Goal: Task Accomplishment & Management: Use online tool/utility

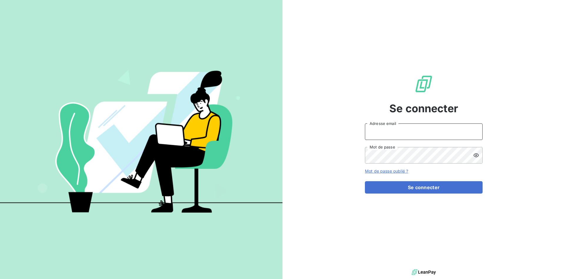
click at [410, 135] on input "Adresse email" at bounding box center [424, 131] width 118 height 16
type input "[EMAIL_ADDRESS][DOMAIN_NAME]"
click at [412, 180] on form "[EMAIL_ADDRESS][DOMAIN_NAME] Adresse email Mot de passe Mot de passe oublié ? S…" at bounding box center [424, 158] width 118 height 70
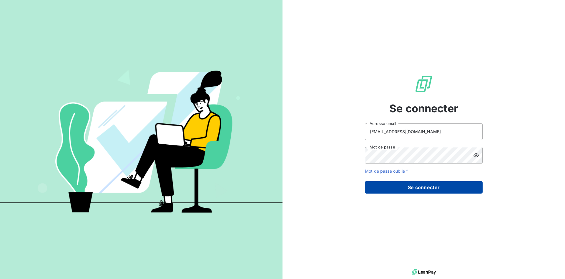
click at [412, 183] on button "Se connecter" at bounding box center [424, 187] width 118 height 12
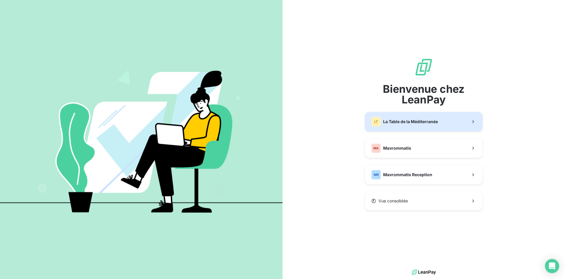
click at [412, 119] on span "La Table de la Méditerranée" at bounding box center [410, 122] width 55 height 6
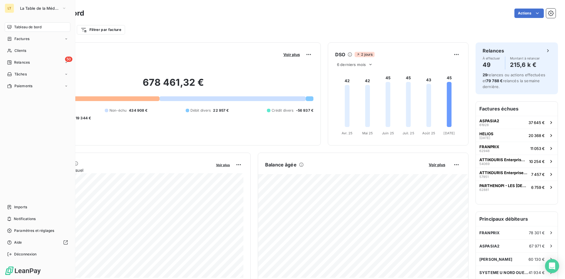
click at [34, 30] on div "Tableau de bord" at bounding box center [38, 26] width 66 height 9
drag, startPoint x: 26, startPoint y: 50, endPoint x: 39, endPoint y: 48, distance: 12.1
click at [27, 50] on div "Clients" at bounding box center [38, 50] width 66 height 9
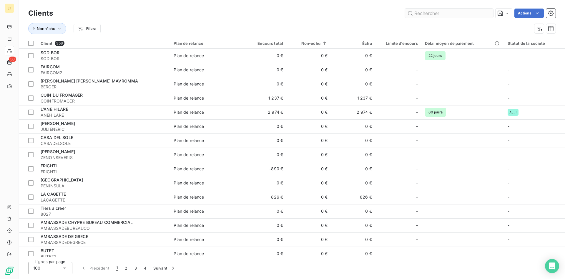
click at [469, 13] on input "text" at bounding box center [449, 13] width 88 height 9
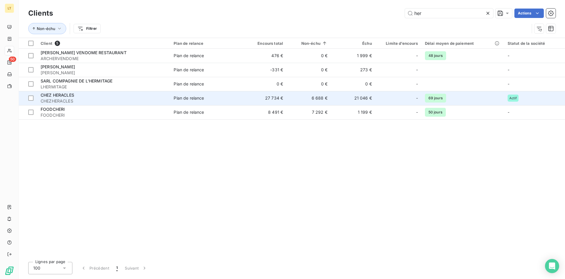
type input "her"
click at [174, 97] on td "Plan de relance" at bounding box center [206, 98] width 72 height 14
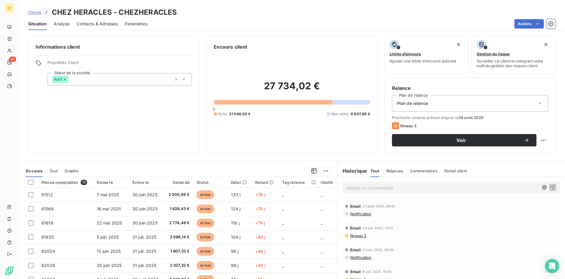
scroll to position [29, 0]
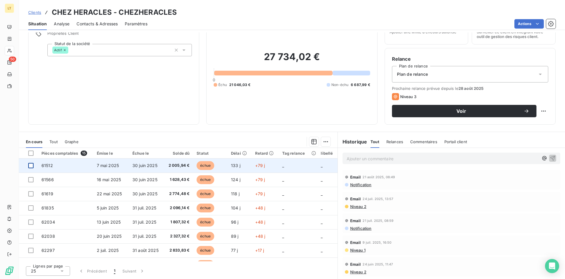
click at [30, 166] on div at bounding box center [30, 165] width 5 height 5
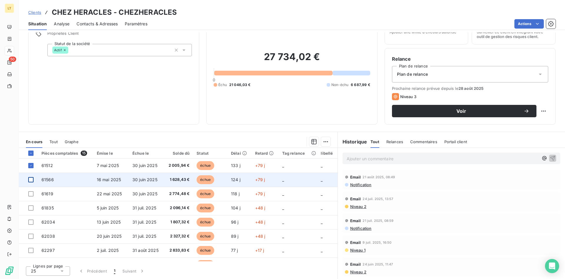
click at [30, 181] on div at bounding box center [30, 179] width 5 height 5
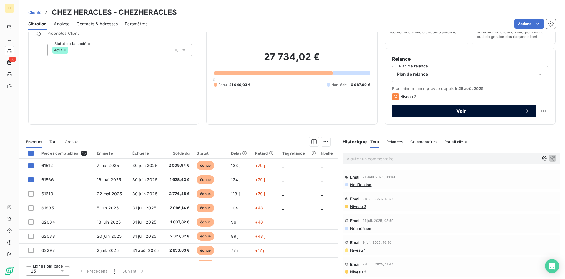
click at [443, 108] on div "Voir" at bounding box center [464, 111] width 130 height 6
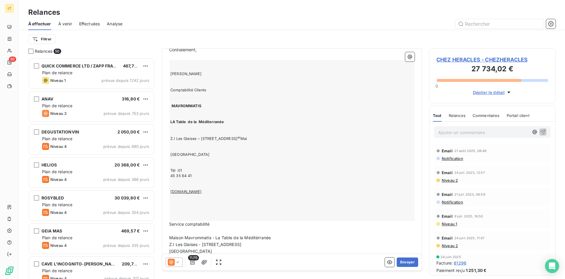
scroll to position [289, 0]
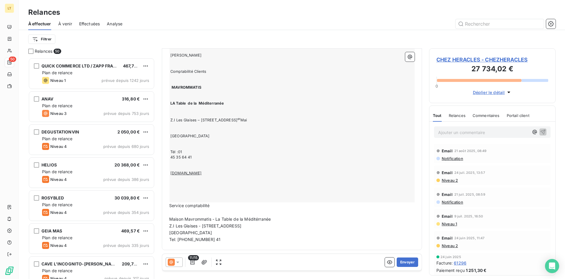
click at [179, 263] on icon at bounding box center [178, 262] width 6 height 6
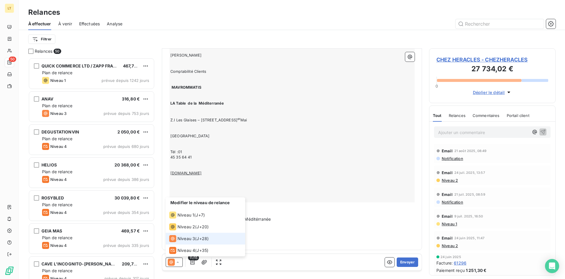
click at [192, 236] on span "Niveau 3" at bounding box center [186, 238] width 18 height 6
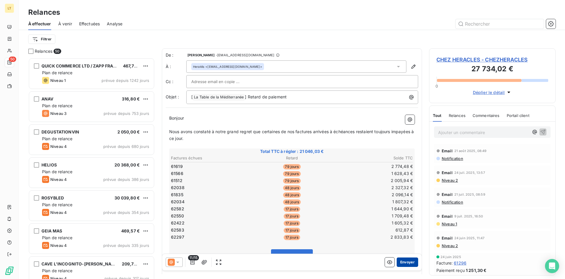
click at [409, 261] on button "Envoyer" at bounding box center [406, 261] width 21 height 9
